Goal: Task Accomplishment & Management: Check status

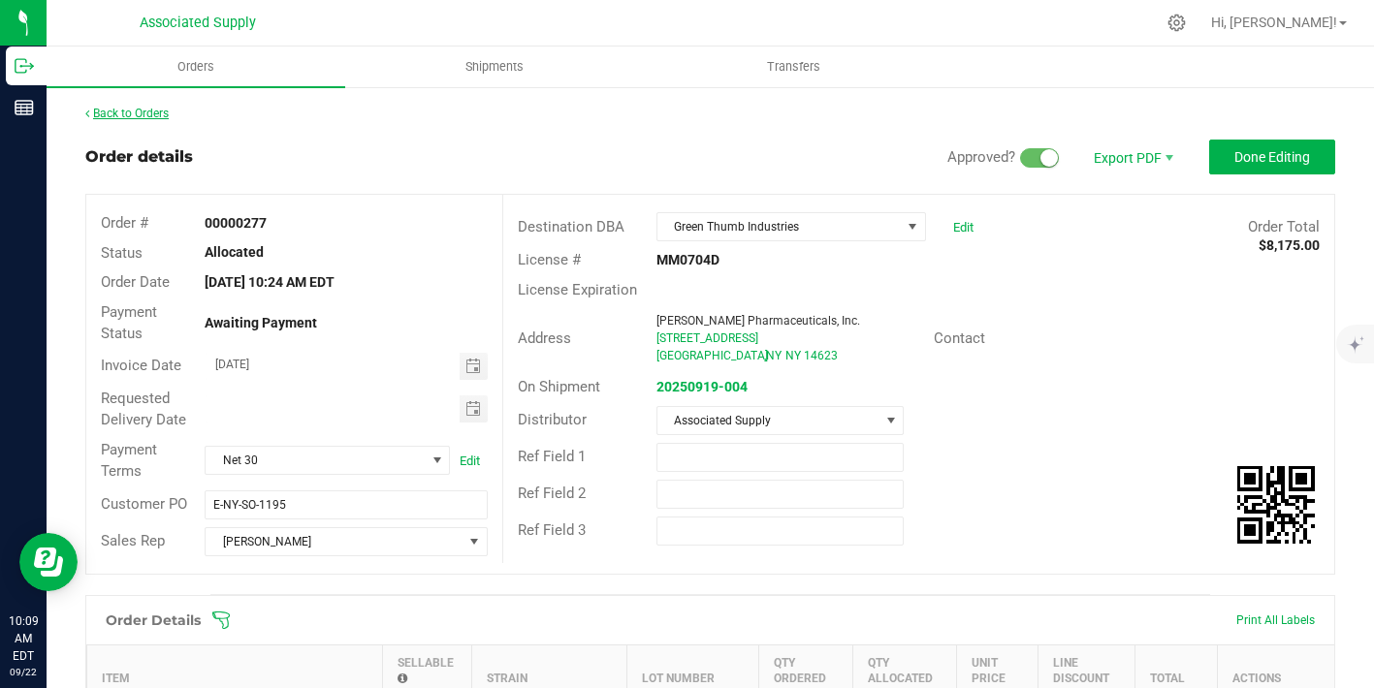
click at [137, 112] on link "Back to Orders" at bounding box center [126, 114] width 83 height 14
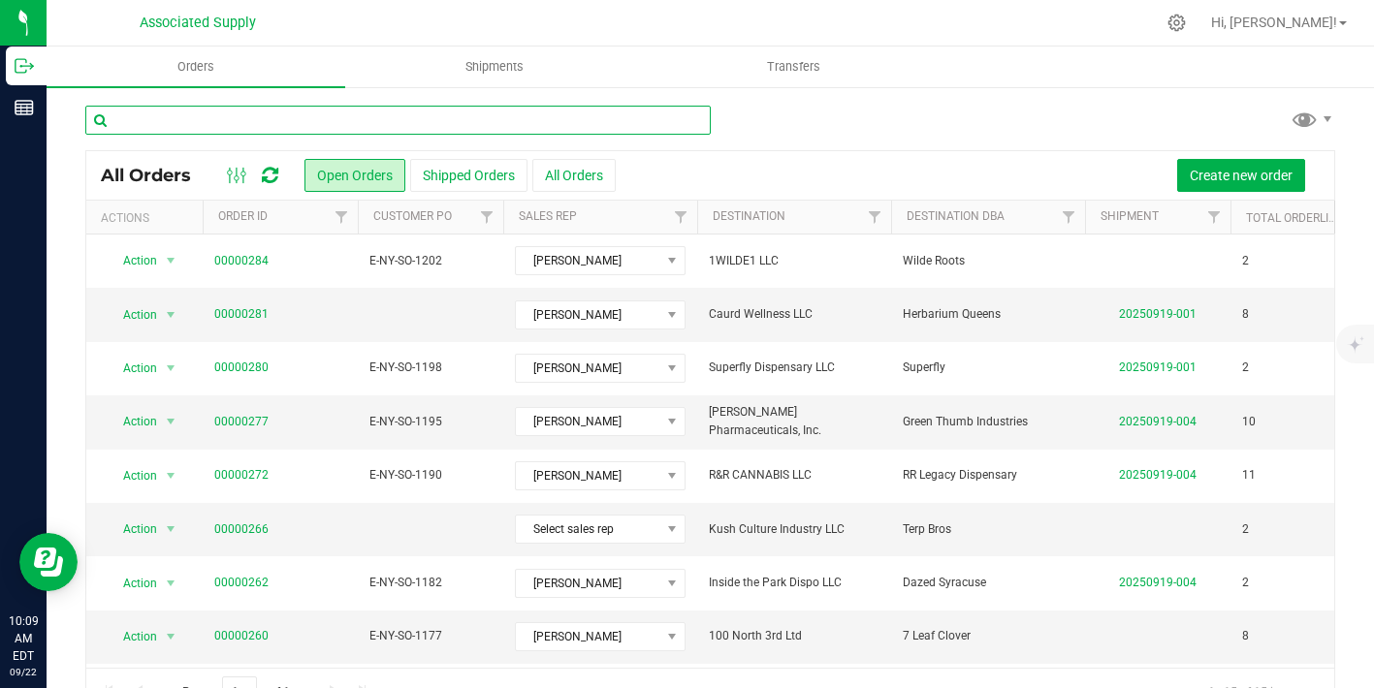
click at [423, 116] on input "text" at bounding box center [397, 120] width 625 height 29
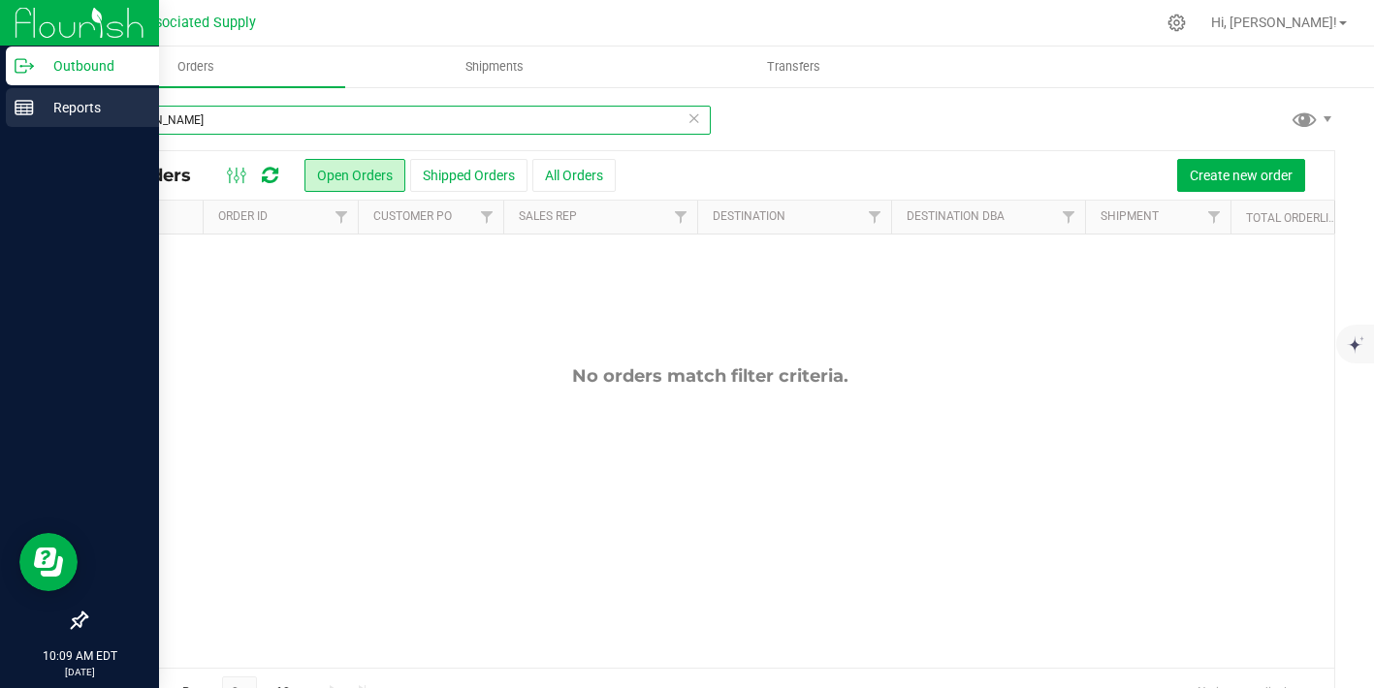
drag, startPoint x: 409, startPoint y: 119, endPoint x: 29, endPoint y: 119, distance: 380.1
click at [29, 119] on div "Outbound Reports 10:09 AM EDT [DATE] 09/22 Associated Supply Hi, [PERSON_NAME]!…" at bounding box center [687, 344] width 1374 height 688
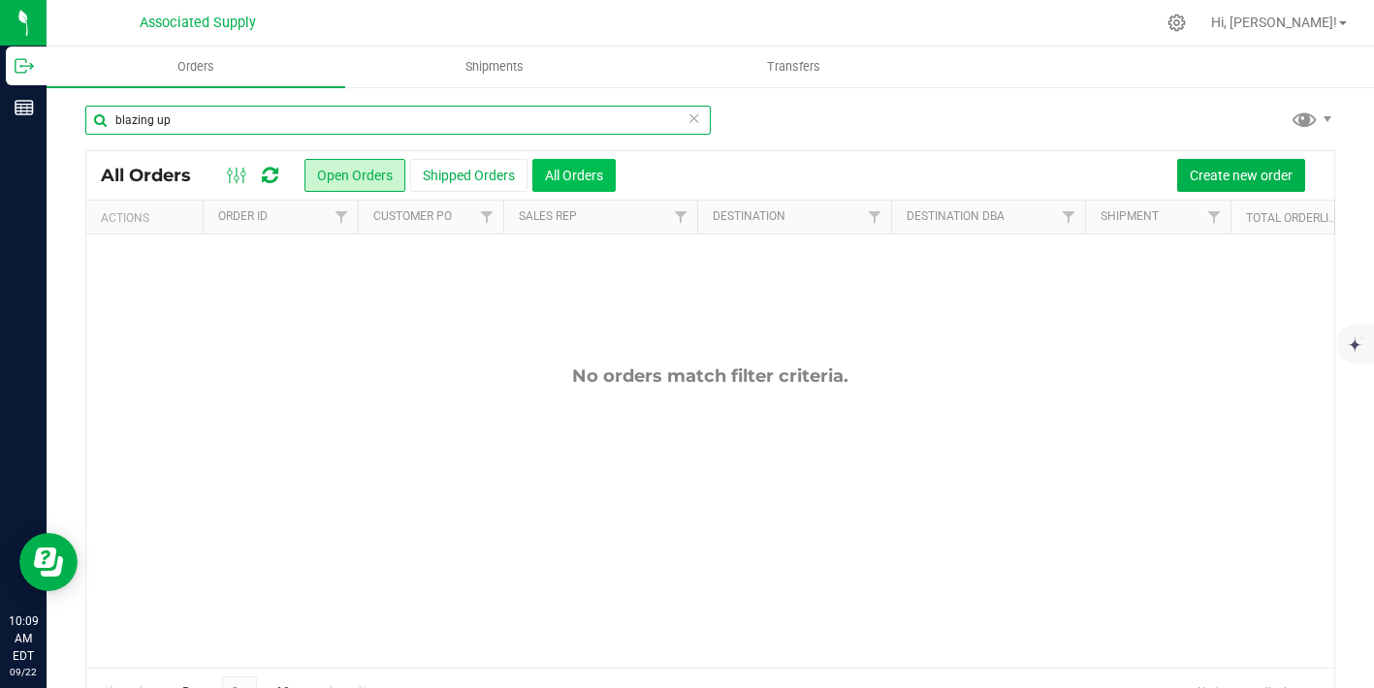
type input "blazing up"
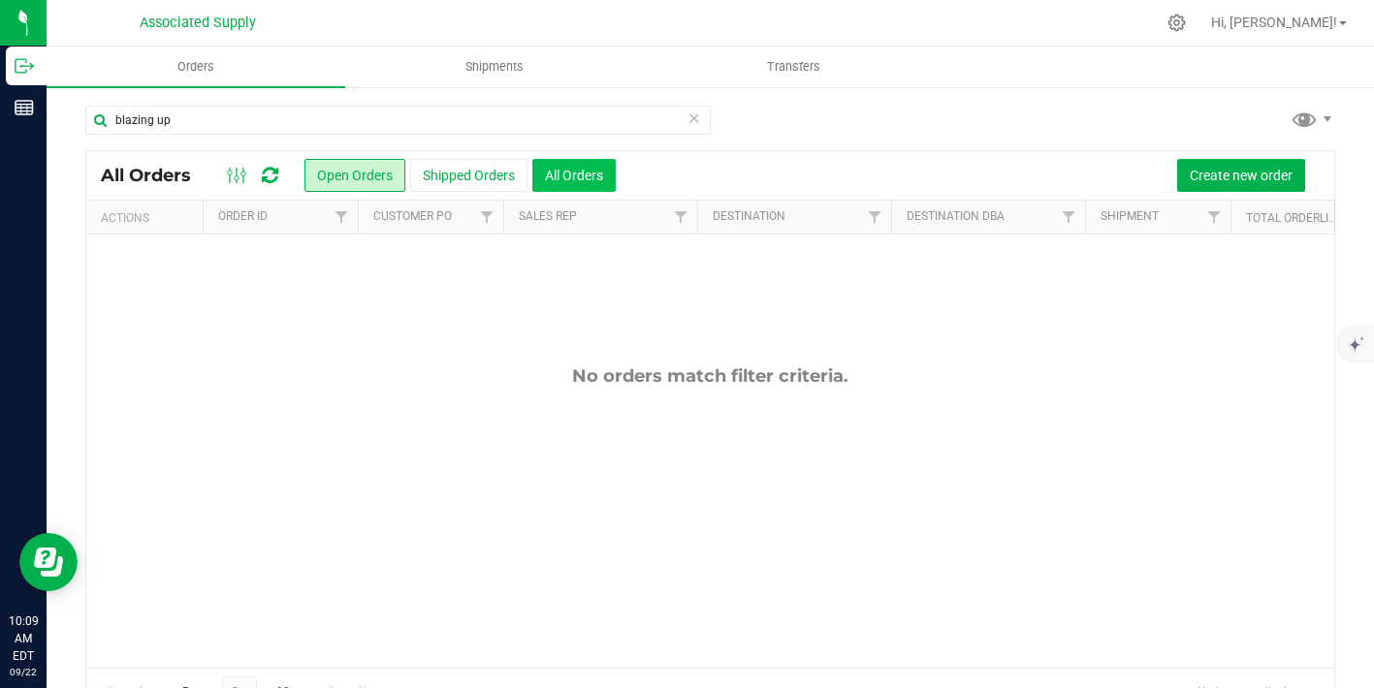
click at [605, 180] on button "All Orders" at bounding box center [573, 175] width 83 height 33
click at [590, 170] on button "All Orders" at bounding box center [573, 175] width 83 height 33
click at [696, 119] on icon at bounding box center [695, 117] width 14 height 23
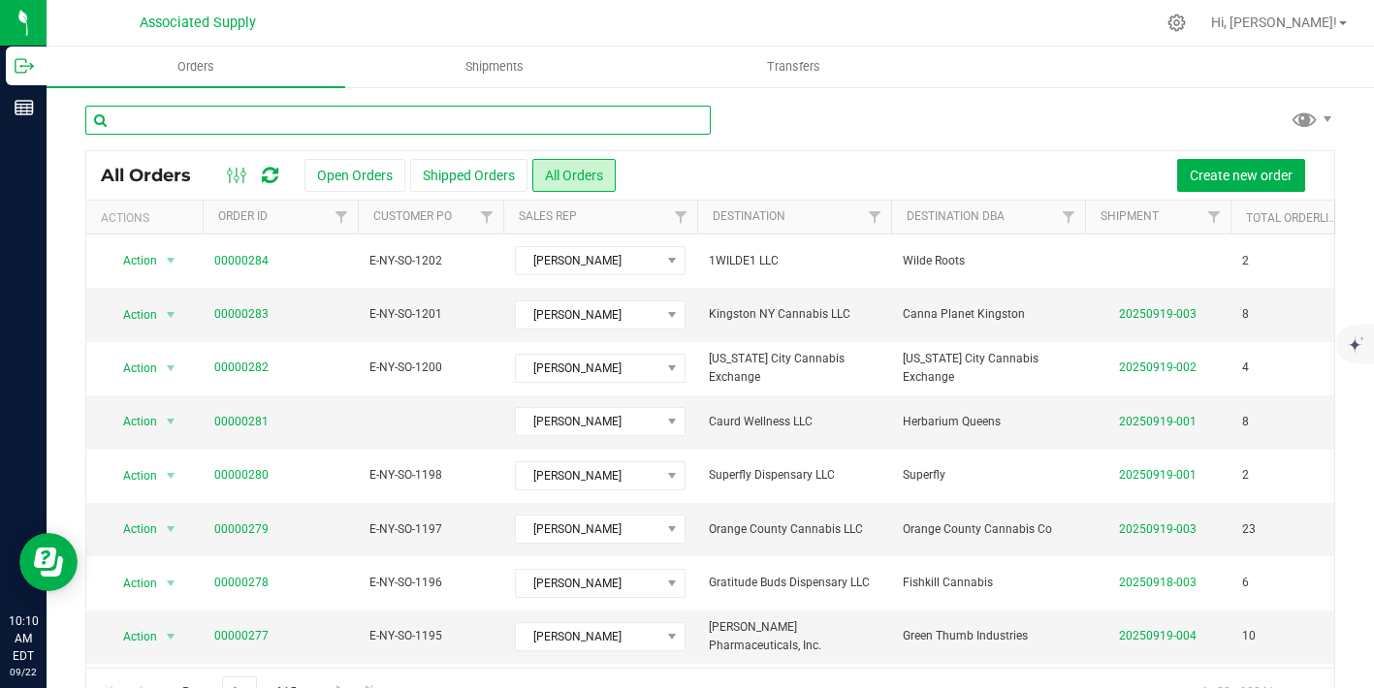
click at [117, 124] on input "text" at bounding box center [397, 120] width 625 height 29
type input "[PERSON_NAME]"
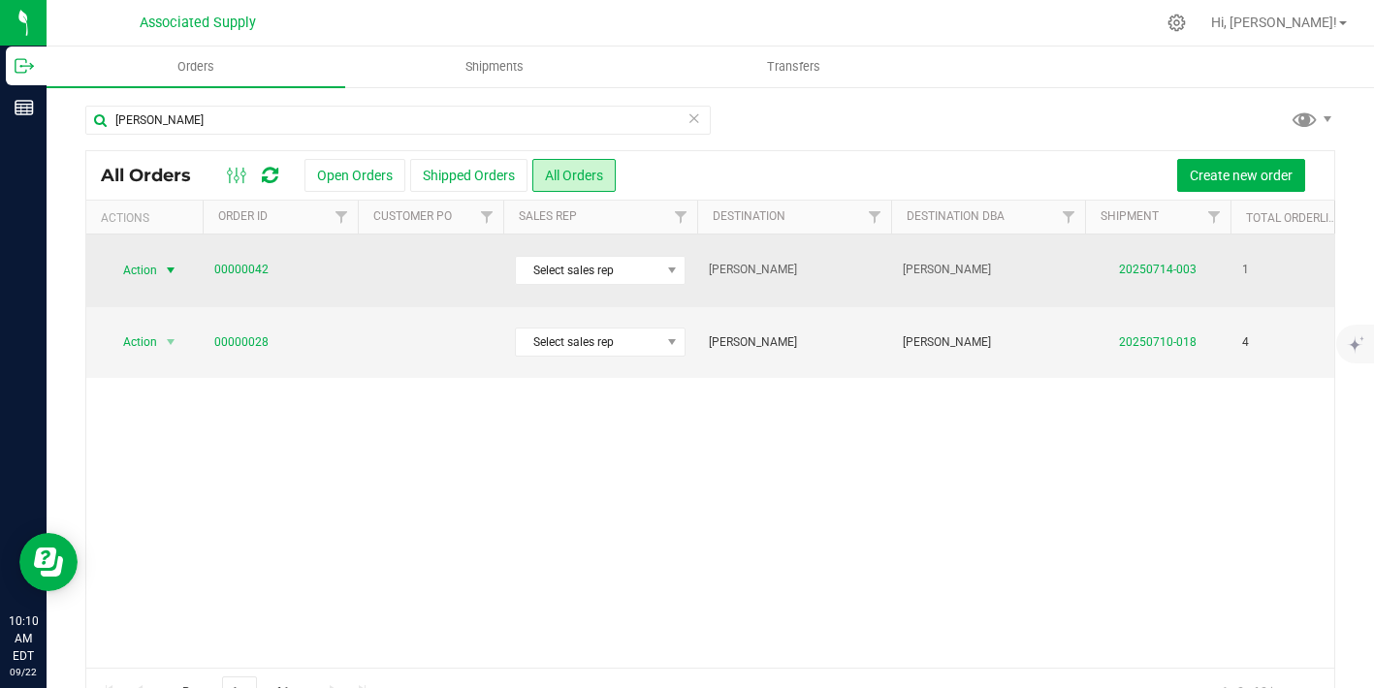
click at [167, 266] on span "select" at bounding box center [171, 271] width 16 height 16
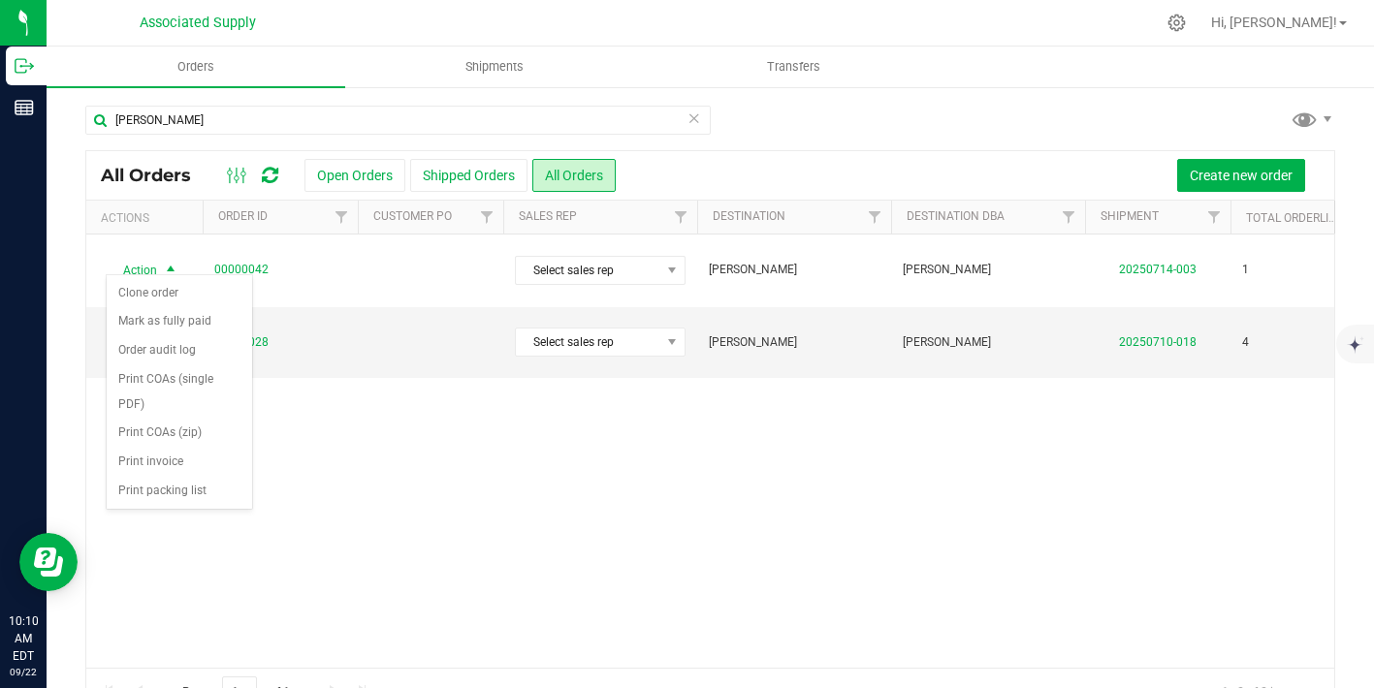
click at [389, 467] on div "Action Action Clone order Mark as fully paid Order audit log Print COAs (single…" at bounding box center [710, 451] width 1248 height 433
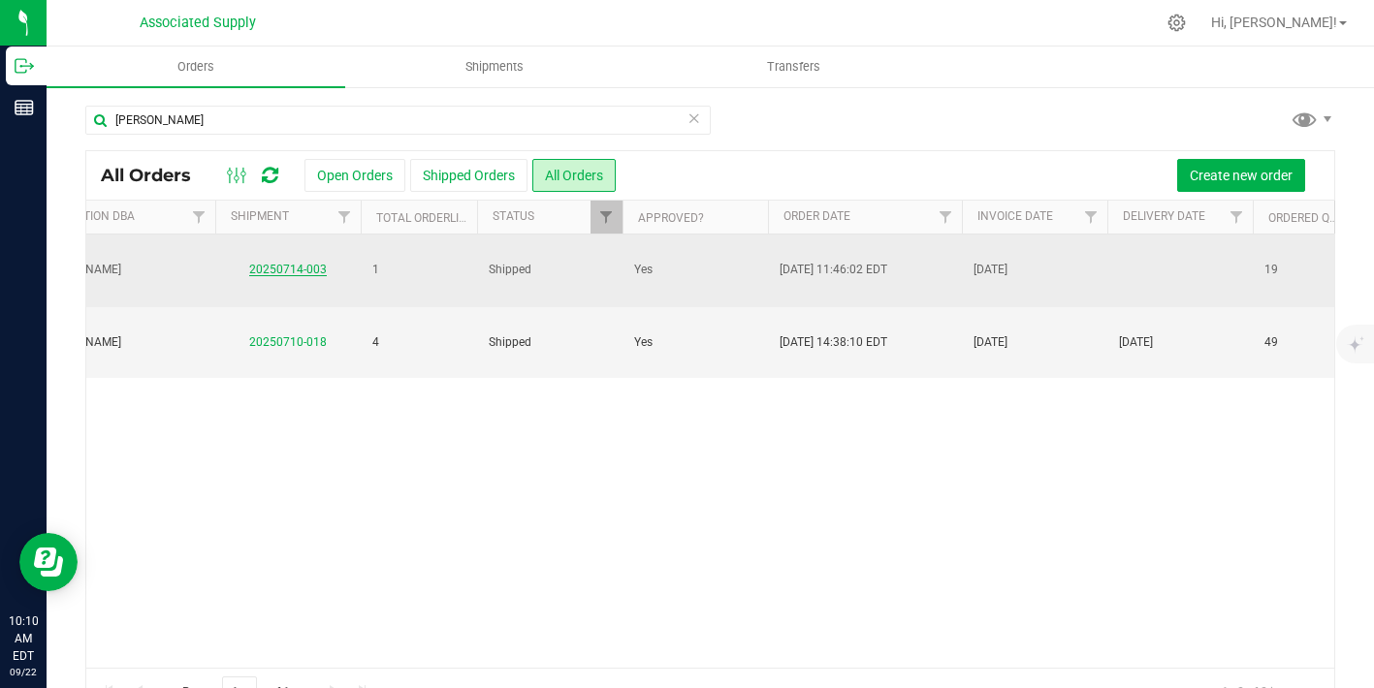
click at [301, 263] on link "20250714-003" at bounding box center [288, 270] width 78 height 14
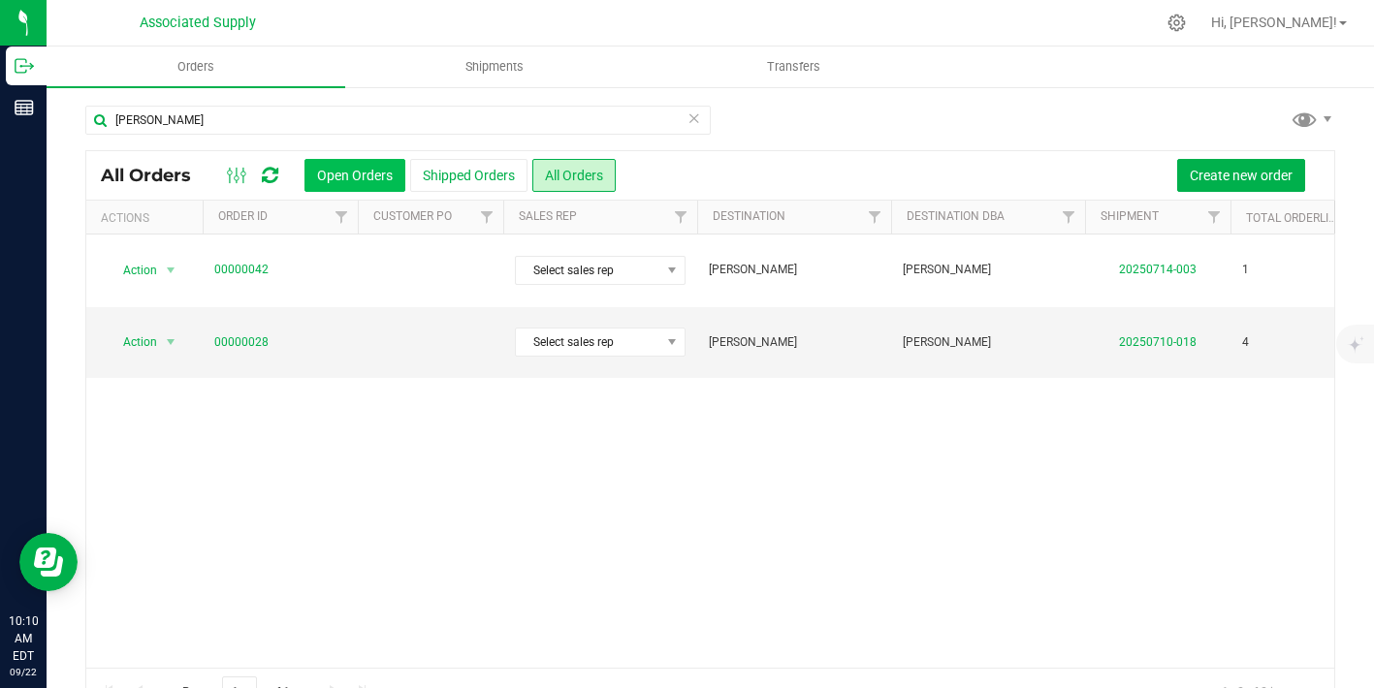
click at [331, 178] on button "Open Orders" at bounding box center [354, 175] width 101 height 33
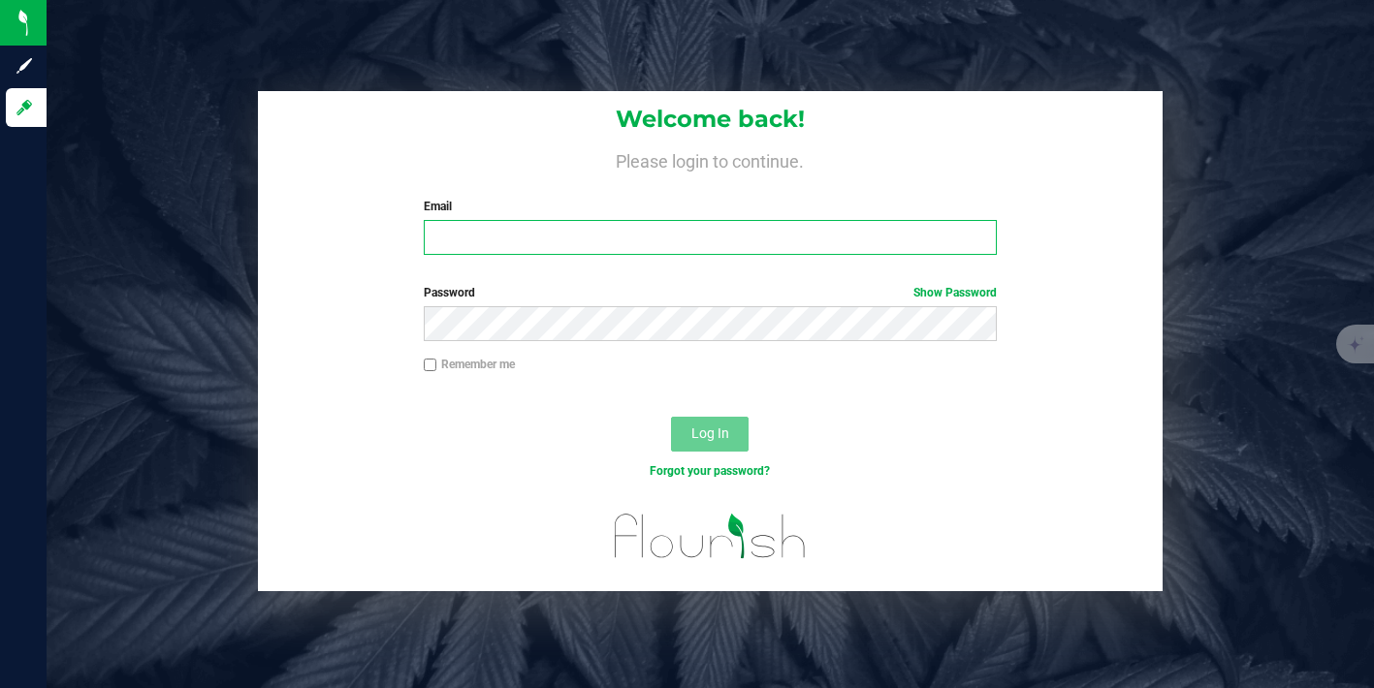
type input "[PERSON_NAME][EMAIL_ADDRESS][DOMAIN_NAME]"
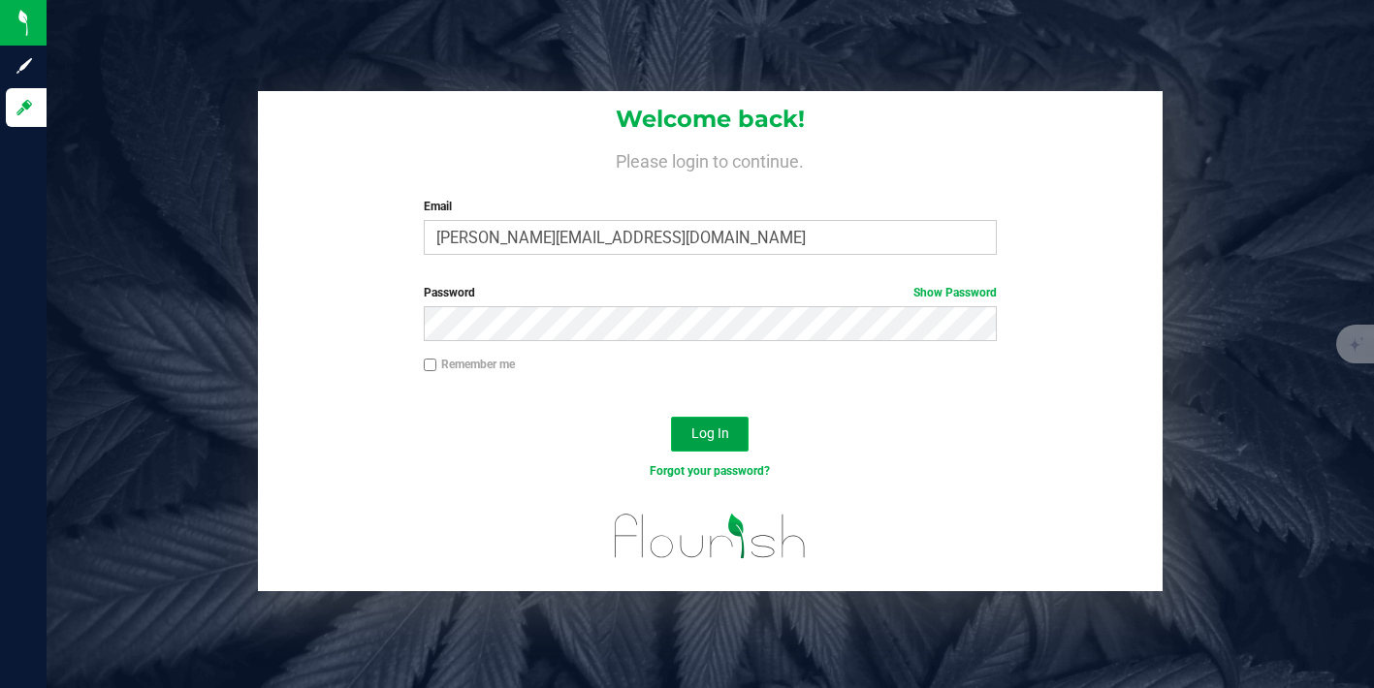
click at [685, 443] on button "Log In" at bounding box center [710, 434] width 78 height 35
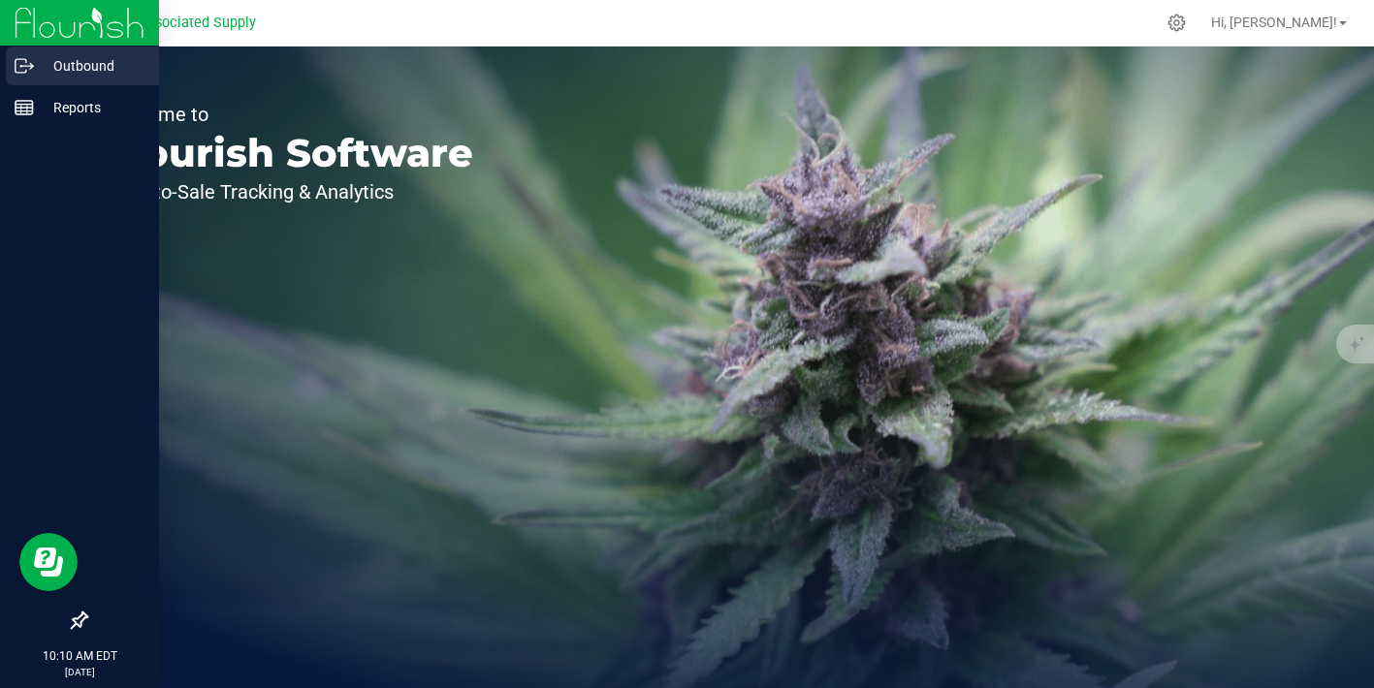
click at [41, 68] on p "Outbound" at bounding box center [92, 65] width 116 height 23
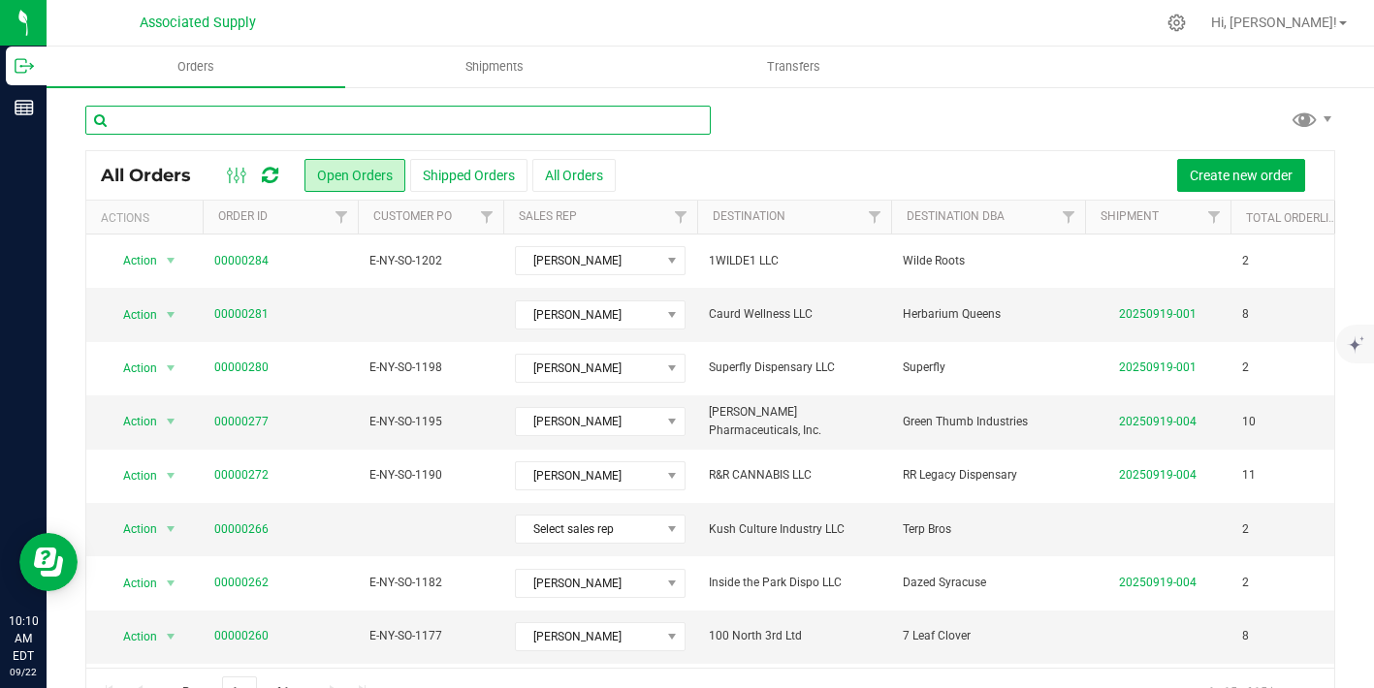
click at [326, 117] on input "text" at bounding box center [397, 120] width 625 height 29
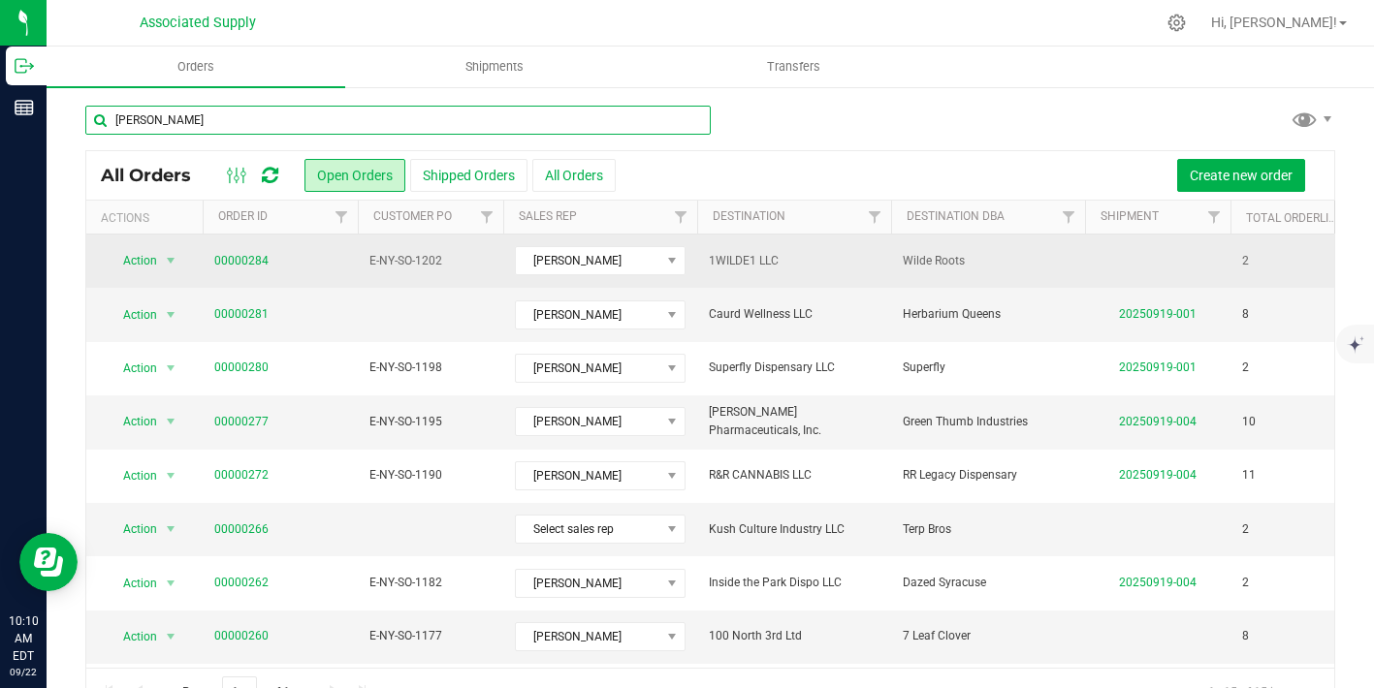
type input "[PERSON_NAME]"
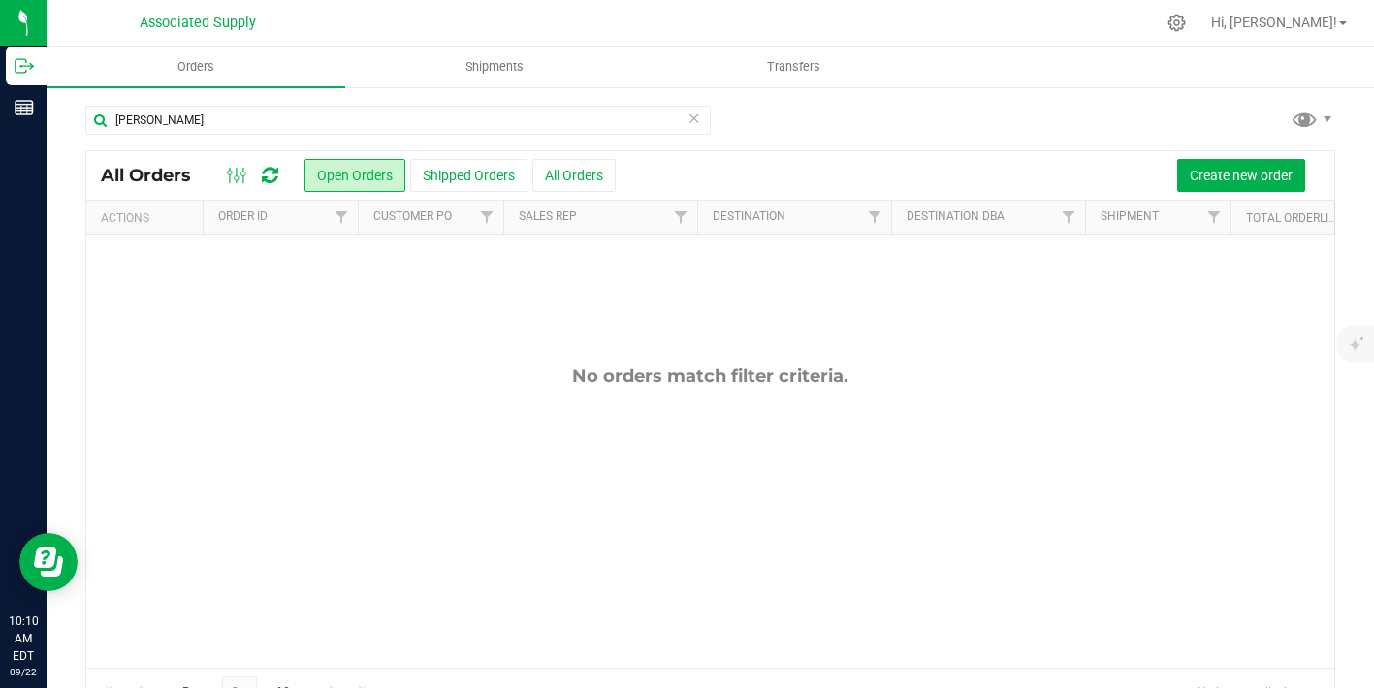
click at [697, 121] on icon at bounding box center [695, 117] width 14 height 23
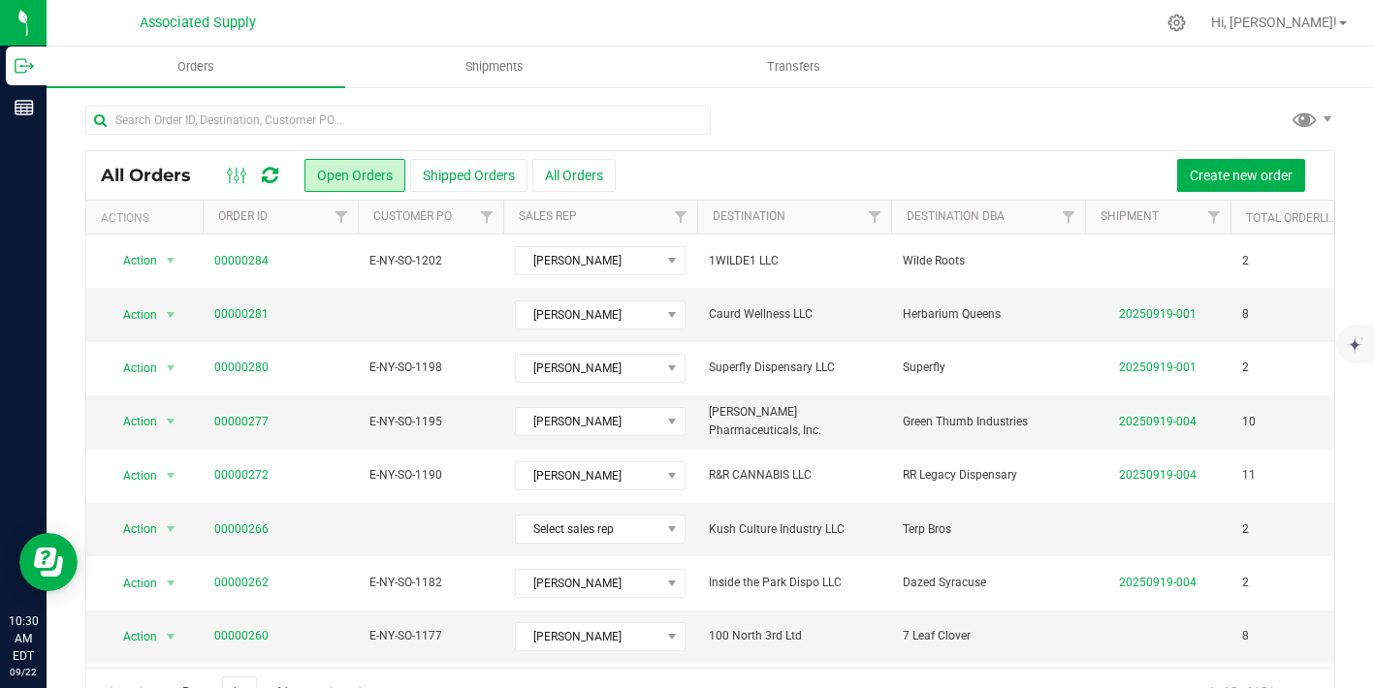
click at [532, 170] on div "All Orders Open Orders Shipped Orders All Orders Create new order" at bounding box center [710, 175] width 1248 height 48
click at [552, 174] on button "All Orders" at bounding box center [573, 175] width 83 height 33
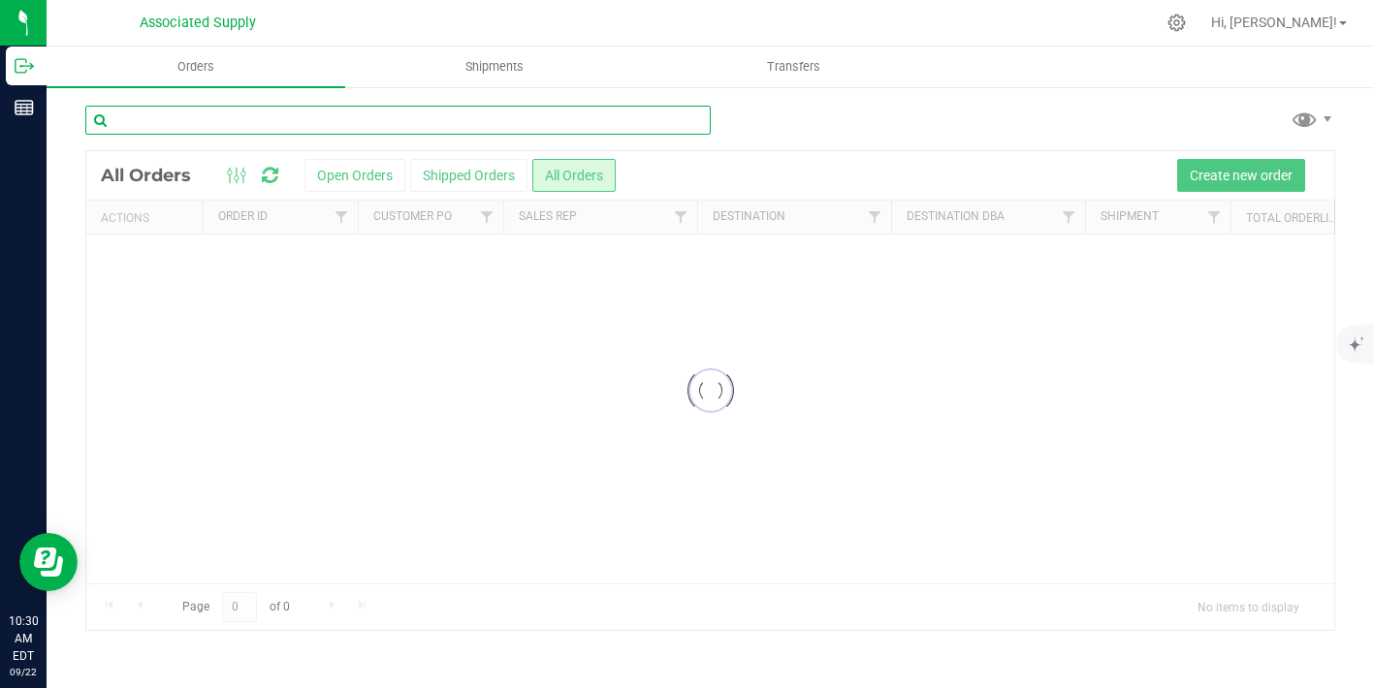
click at [245, 118] on input "text" at bounding box center [397, 120] width 625 height 29
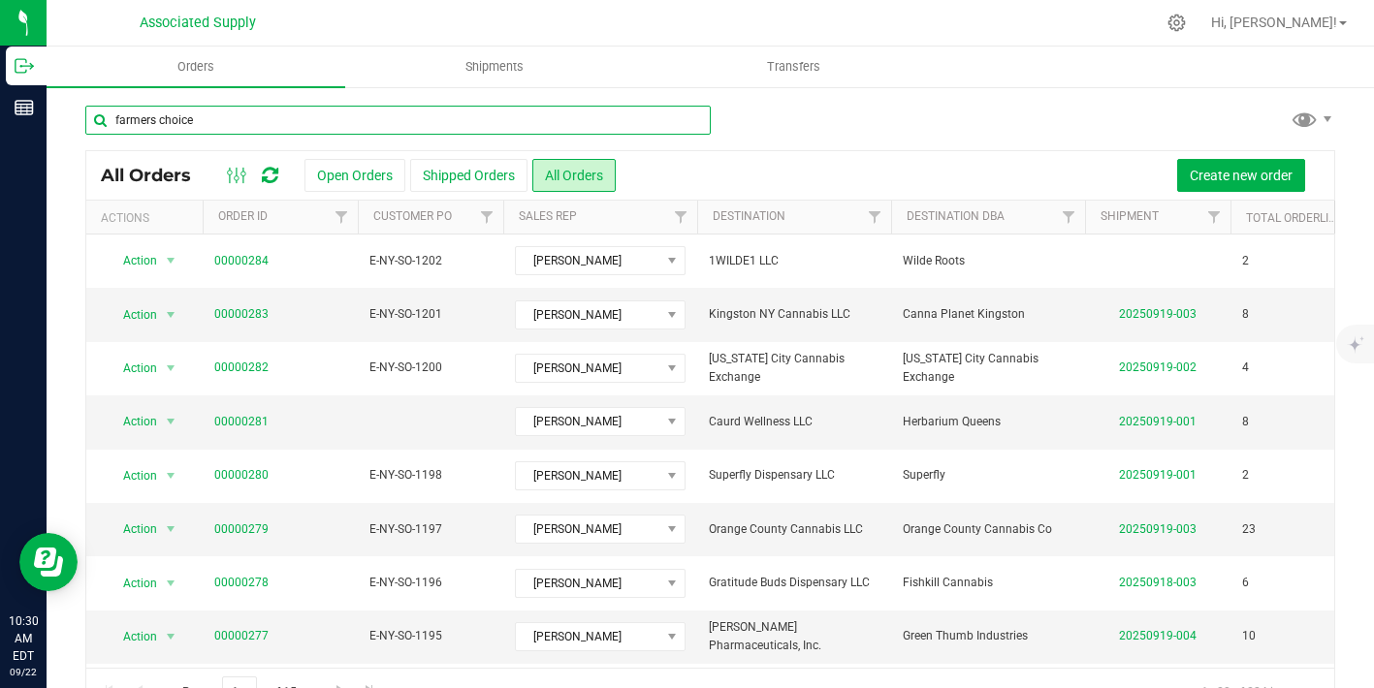
type input "farmers choice"
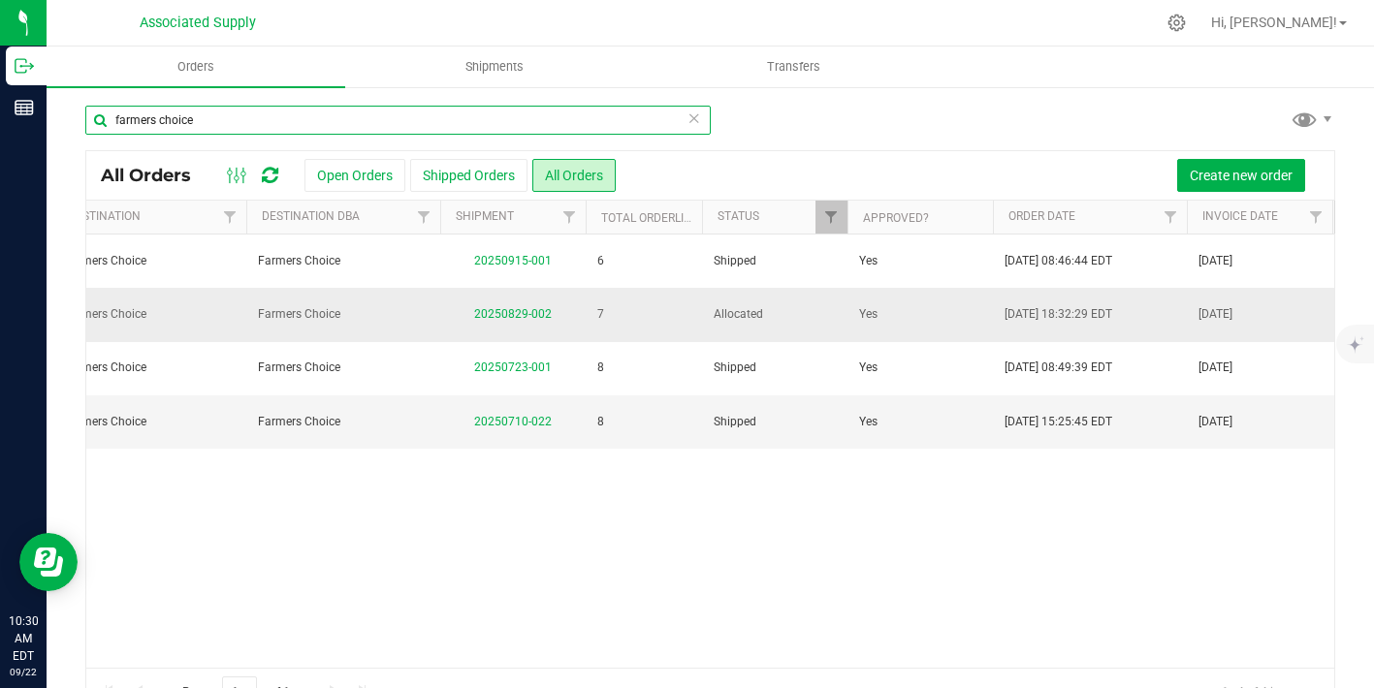
scroll to position [0, 688]
